Goal: Task Accomplishment & Management: Use online tool/utility

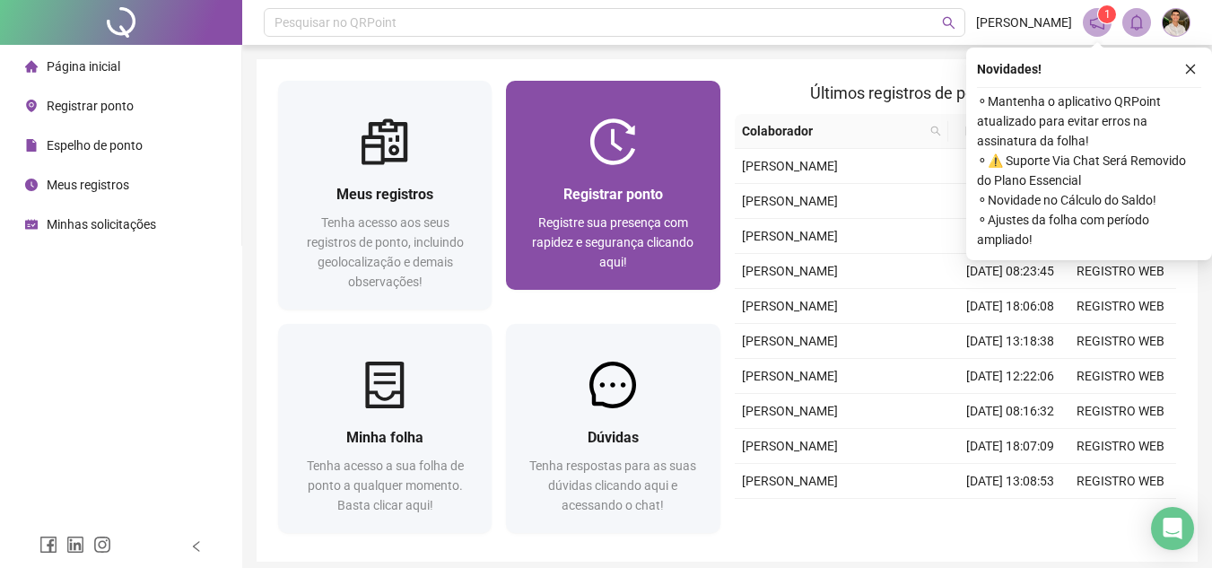
click at [666, 159] on div at bounding box center [612, 141] width 213 height 47
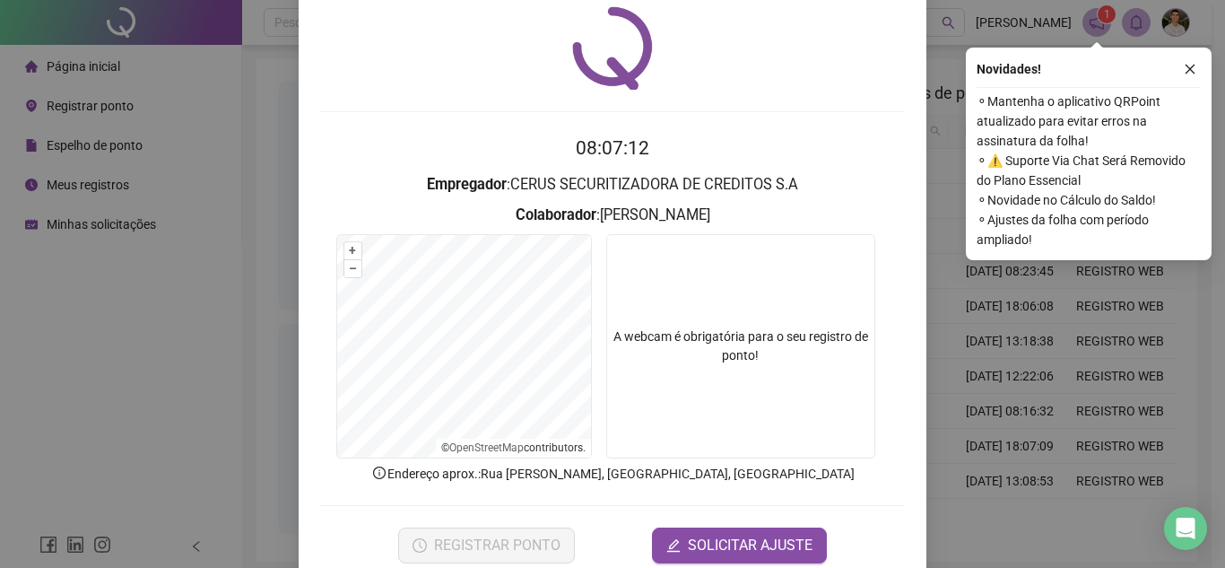
scroll to position [93, 0]
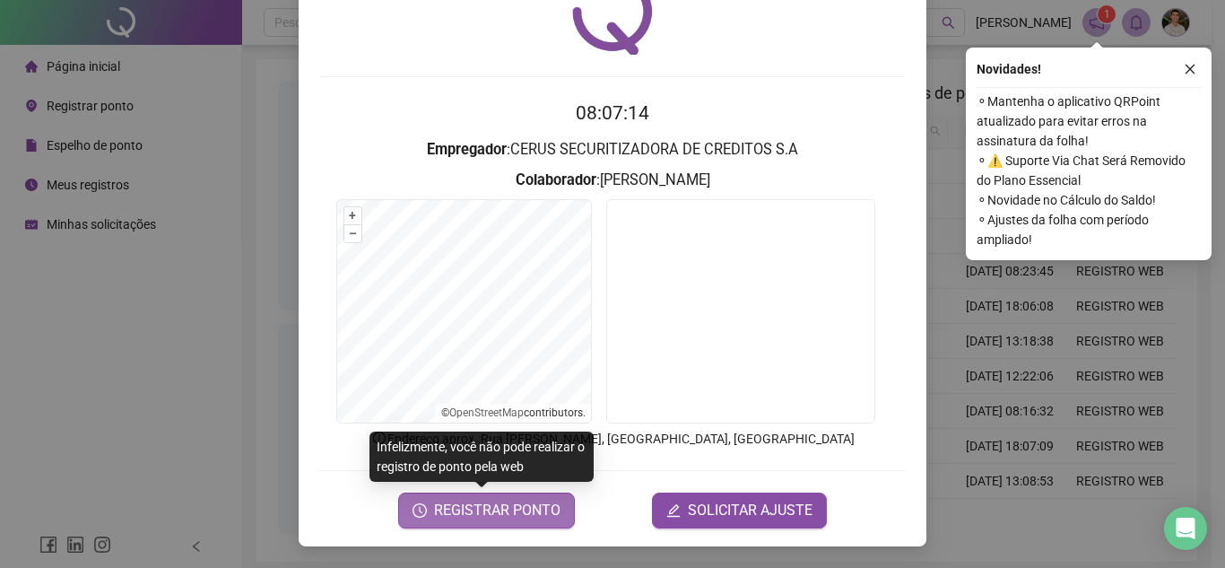
click at [472, 512] on span "REGISTRAR PONTO" at bounding box center [497, 511] width 126 height 22
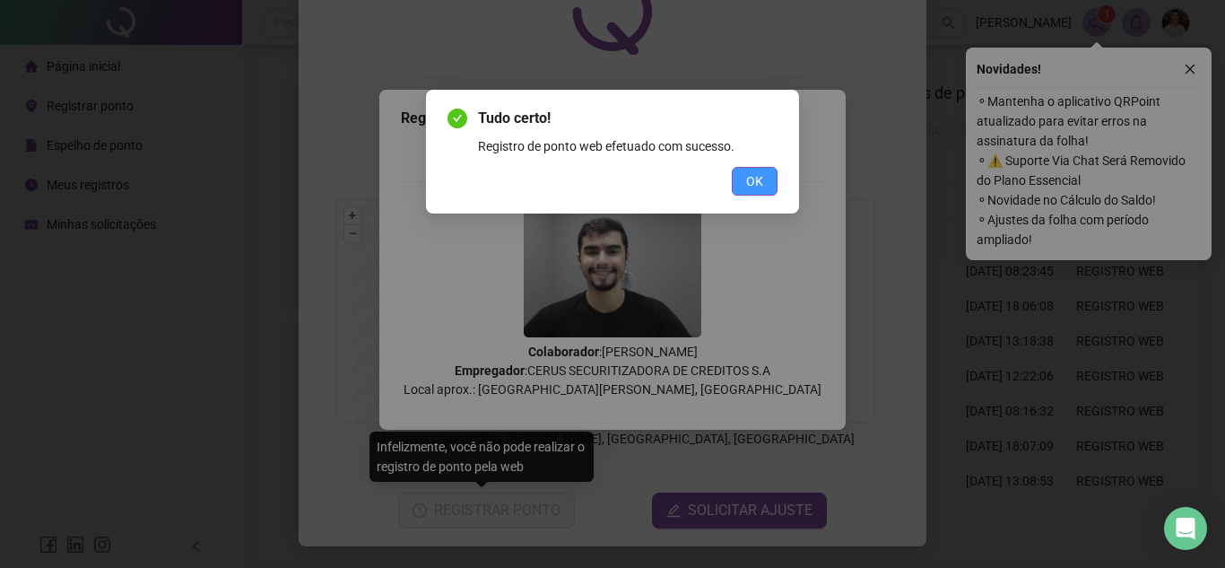
click at [747, 178] on span "OK" at bounding box center [754, 181] width 17 height 20
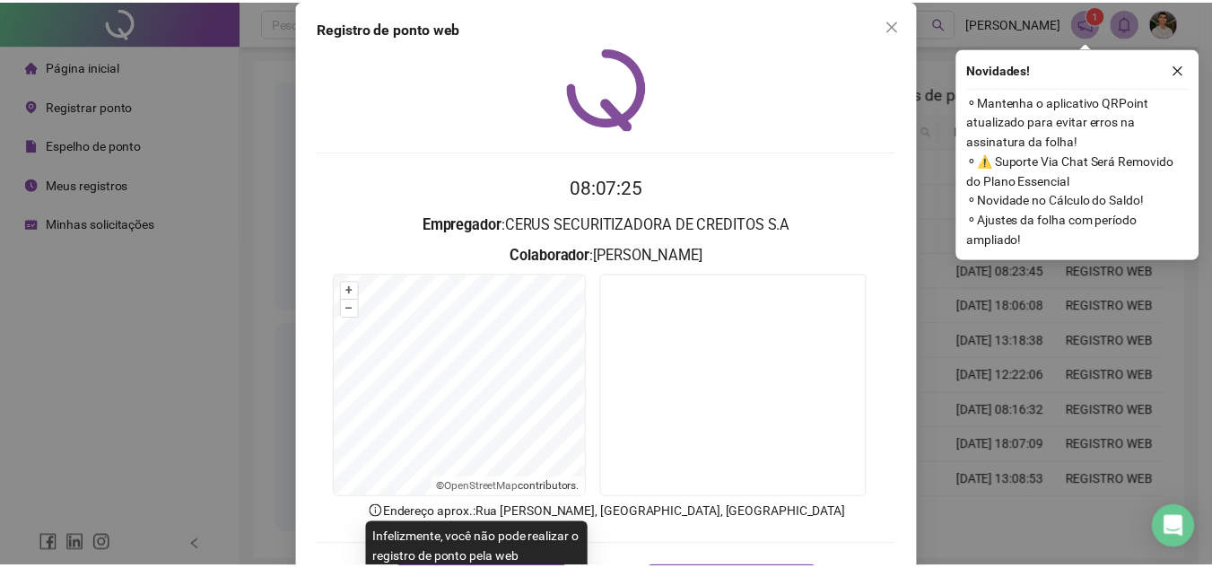
scroll to position [0, 0]
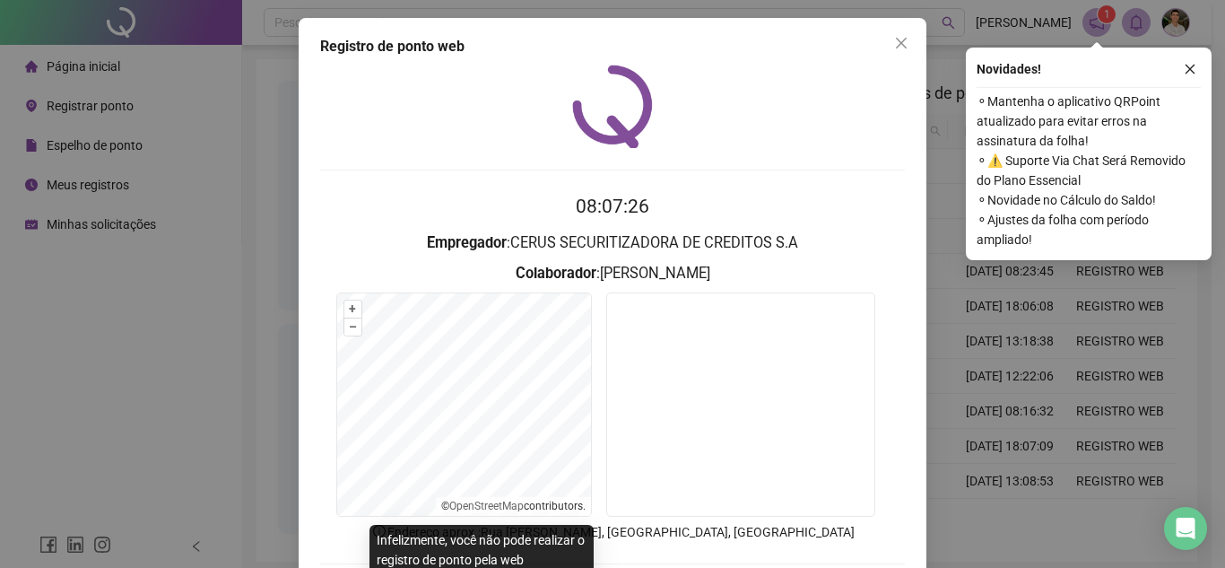
click at [899, 39] on icon "close" at bounding box center [901, 43] width 11 height 11
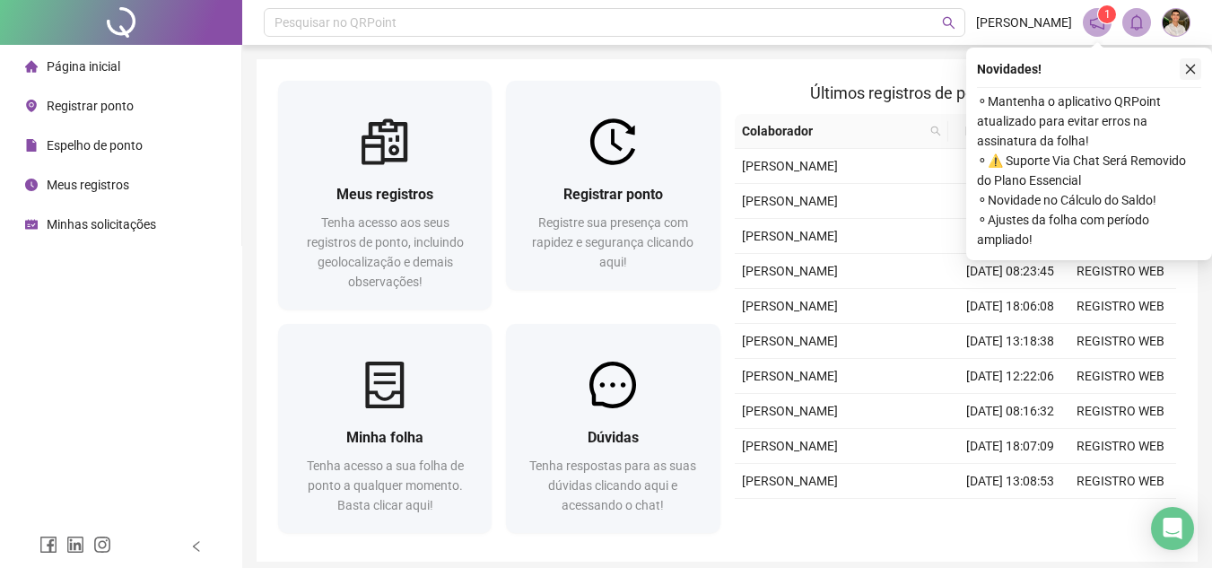
click at [1184, 66] on icon "close" at bounding box center [1190, 69] width 13 height 13
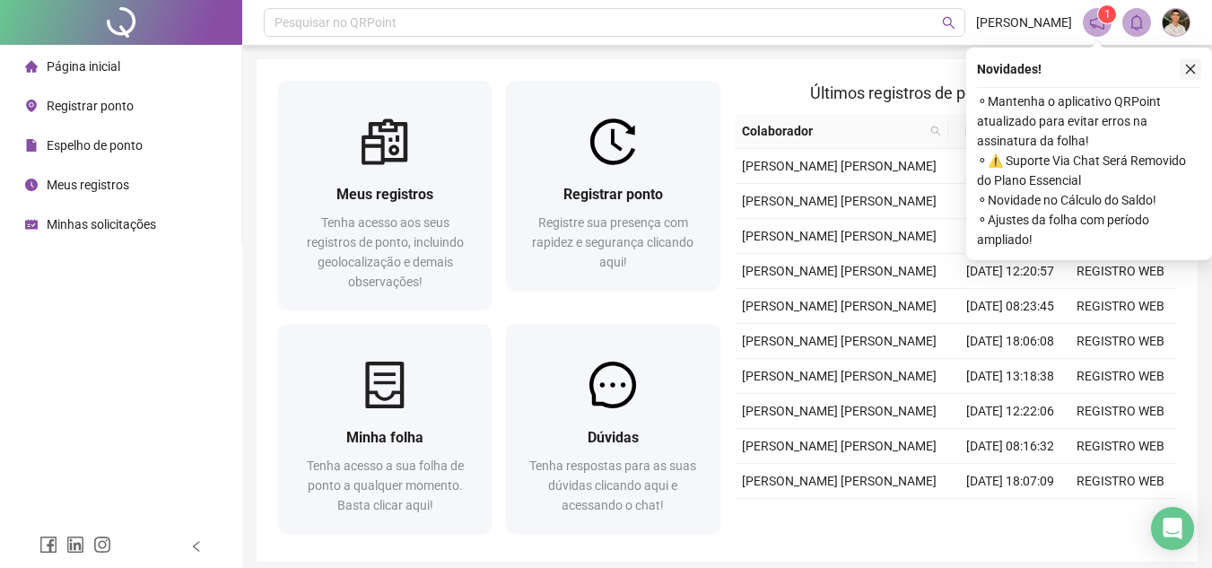
click at [1187, 71] on icon "close" at bounding box center [1190, 69] width 13 height 13
